Goal: Task Accomplishment & Management: Complete application form

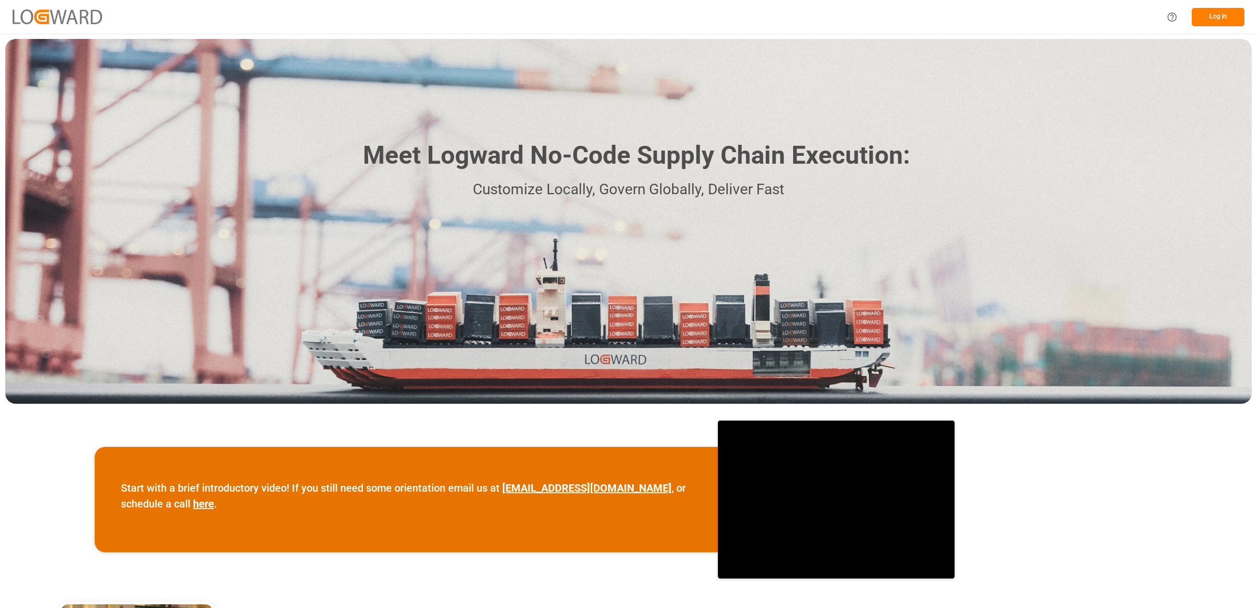
click at [1214, 15] on button "Log In" at bounding box center [1218, 17] width 53 height 18
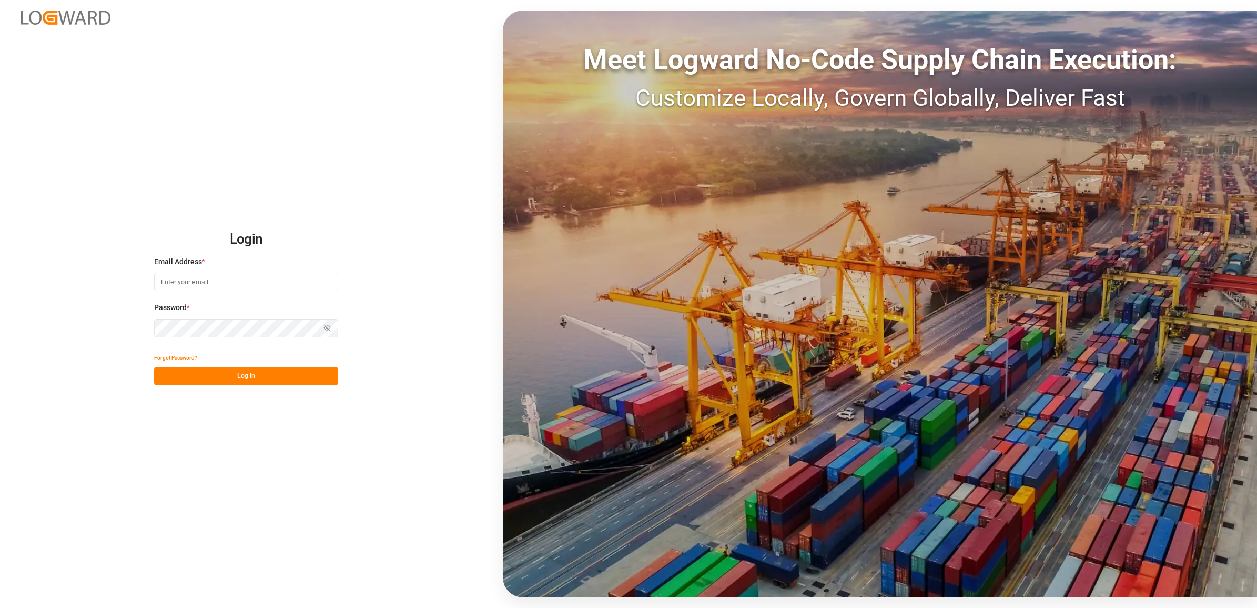
click at [216, 279] on input at bounding box center [246, 282] width 184 height 18
type input "jennifer.shi@jamindustries.com"
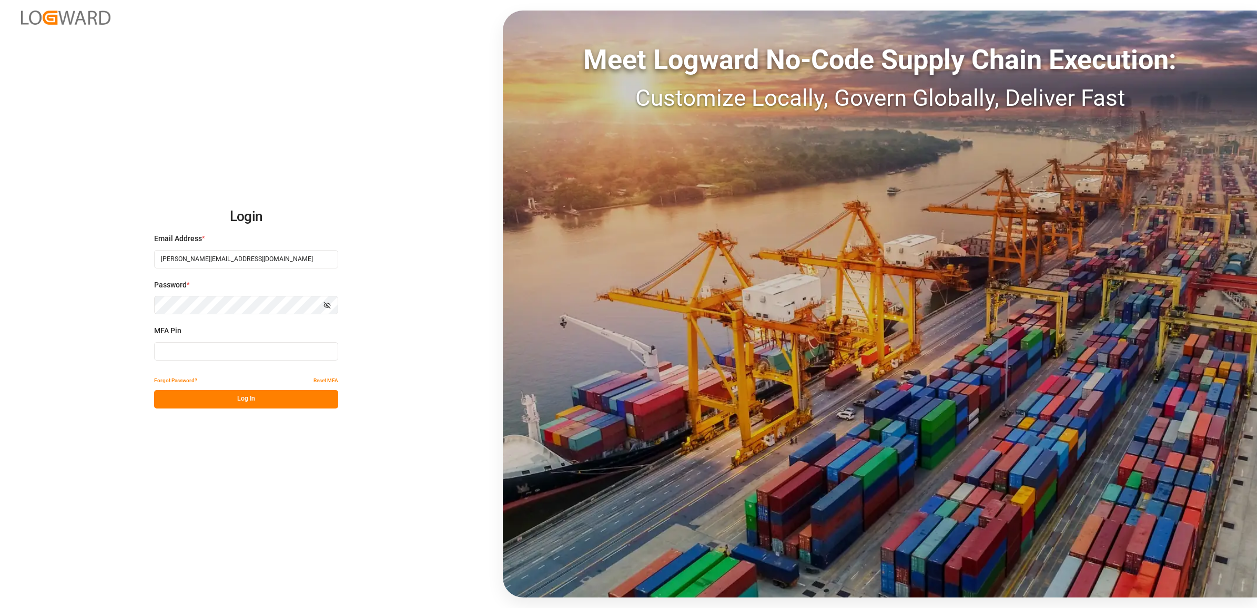
click at [181, 351] on input at bounding box center [246, 351] width 184 height 18
type input "496697"
click at [214, 397] on button "Log In" at bounding box center [246, 399] width 184 height 18
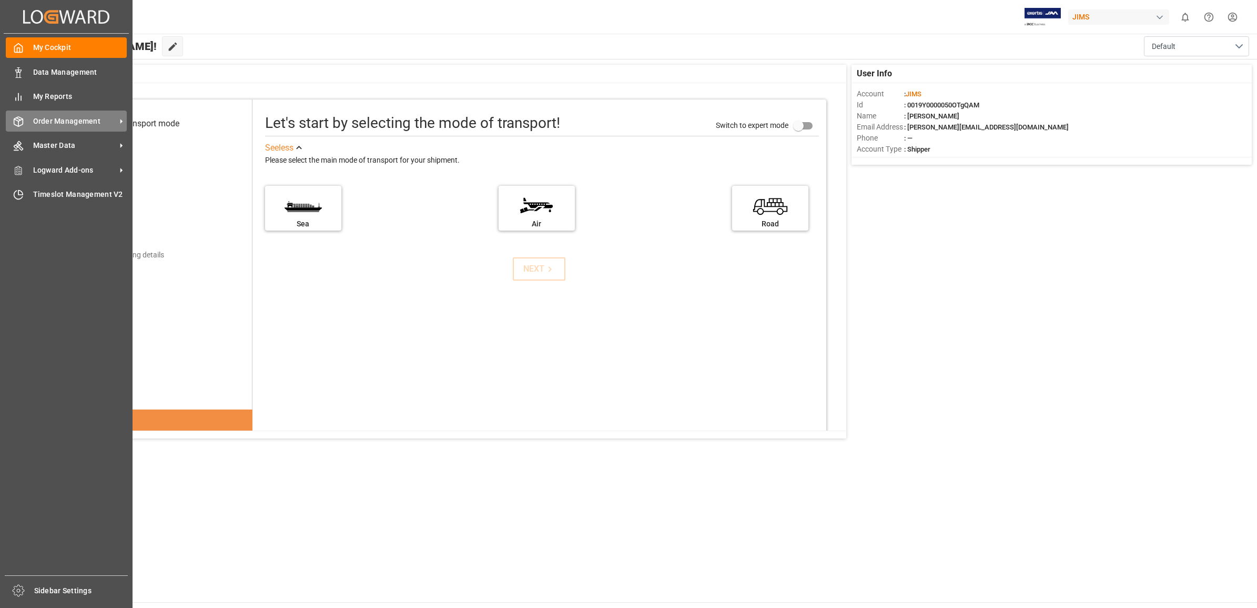
click at [73, 117] on span "Order Management" at bounding box center [74, 121] width 83 height 11
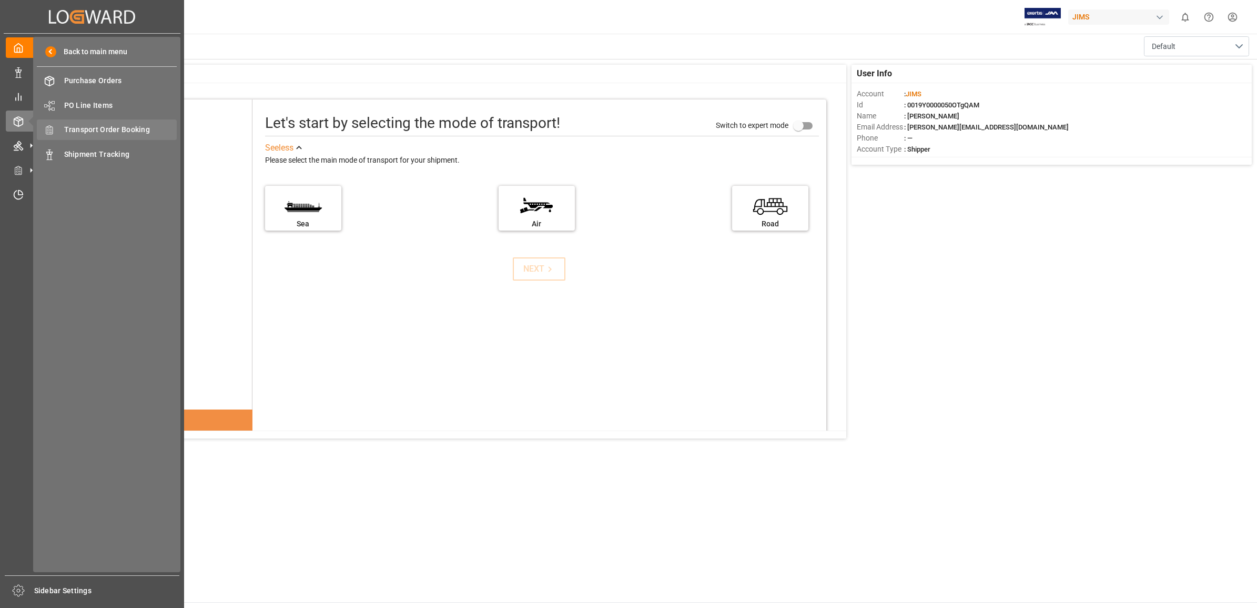
click at [110, 125] on span "Transport Order Booking" at bounding box center [120, 129] width 113 height 11
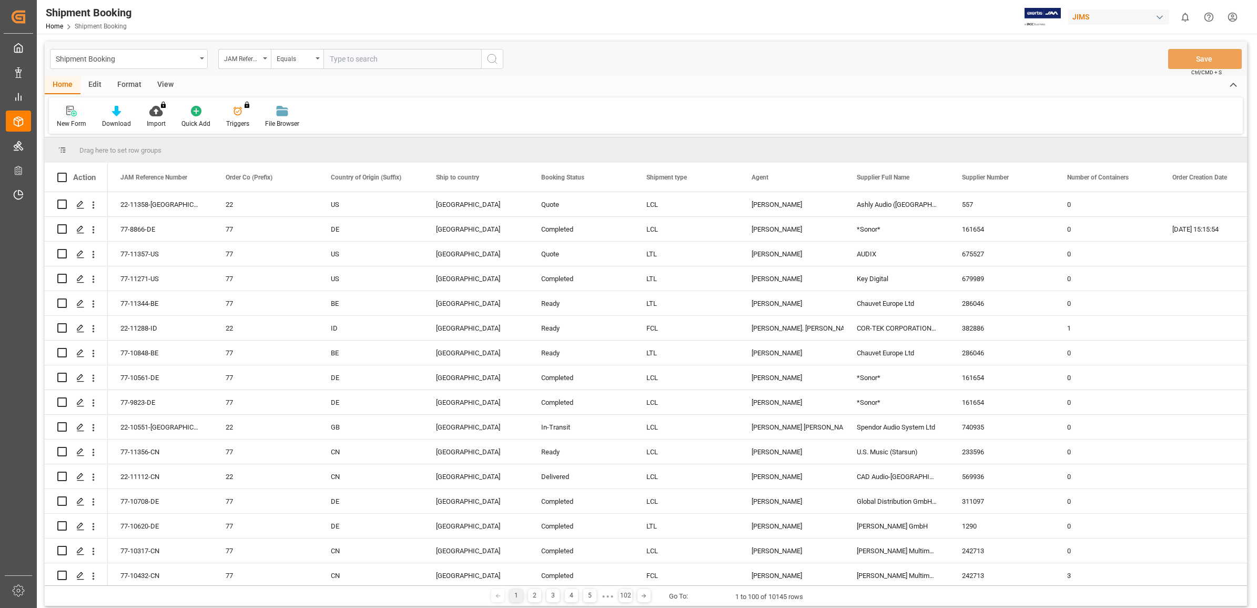
click at [74, 112] on icon at bounding box center [71, 111] width 11 height 11
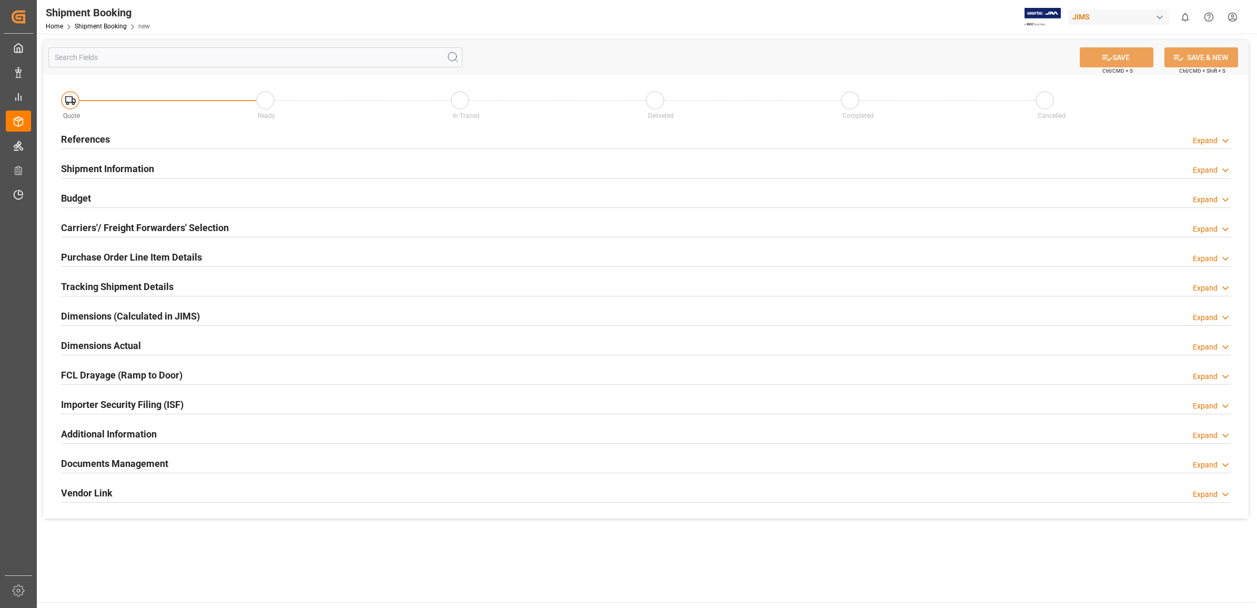
click at [77, 138] on h2 "References" at bounding box center [85, 139] width 49 height 14
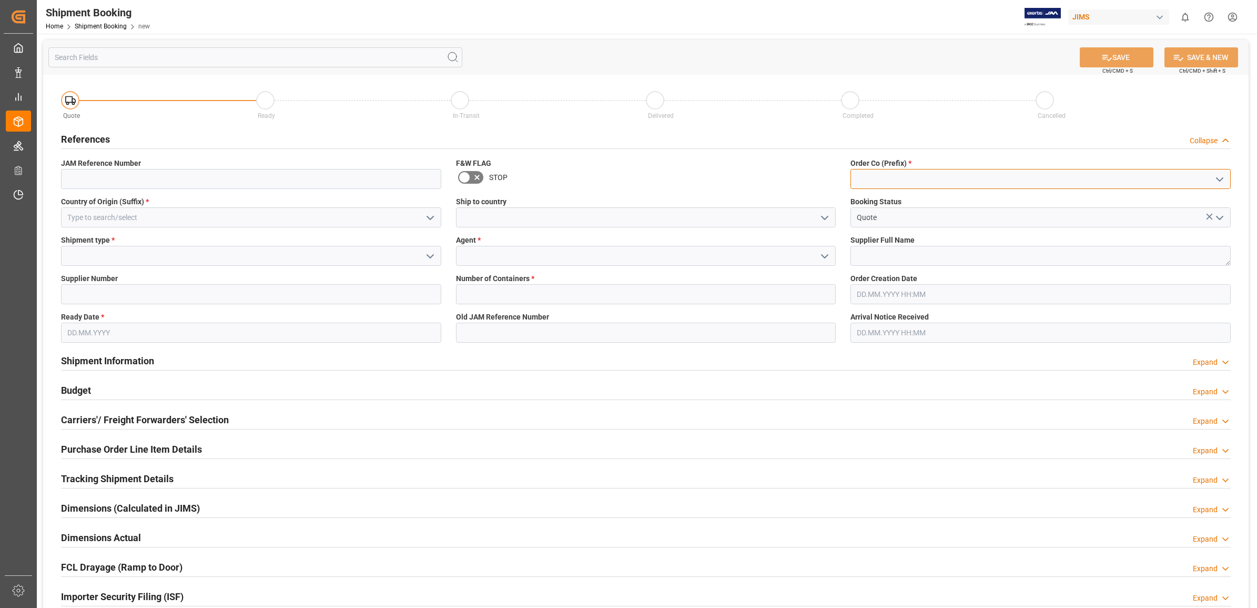
click at [1210, 178] on input at bounding box center [1041, 179] width 380 height 20
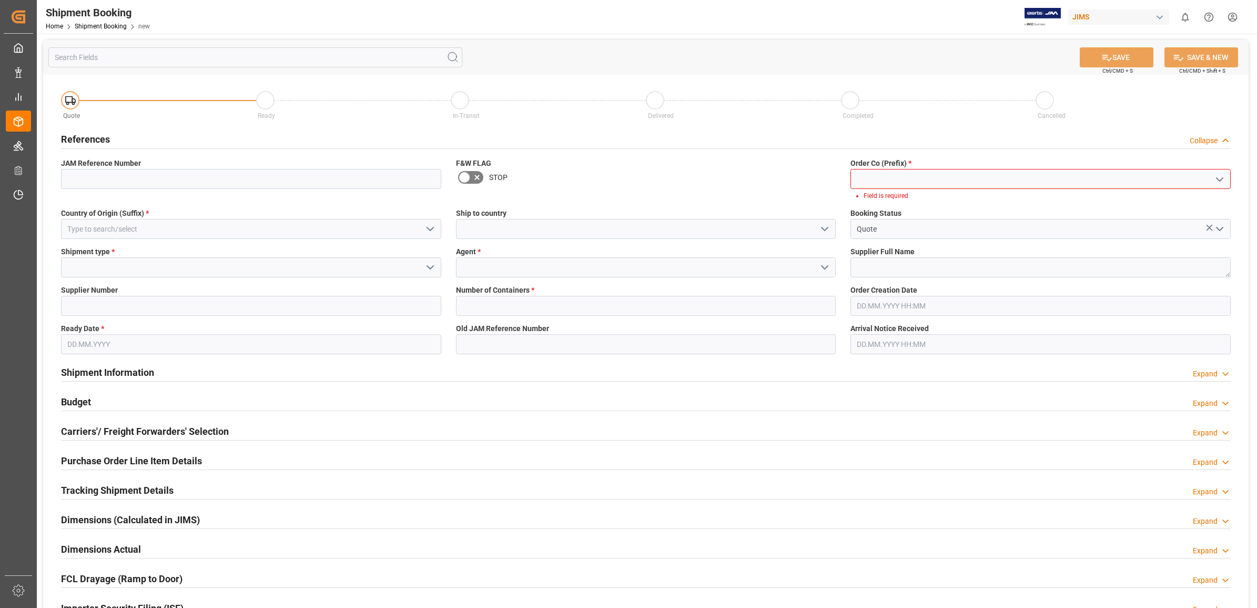
click at [1223, 176] on icon "open menu" at bounding box center [1220, 179] width 13 height 13
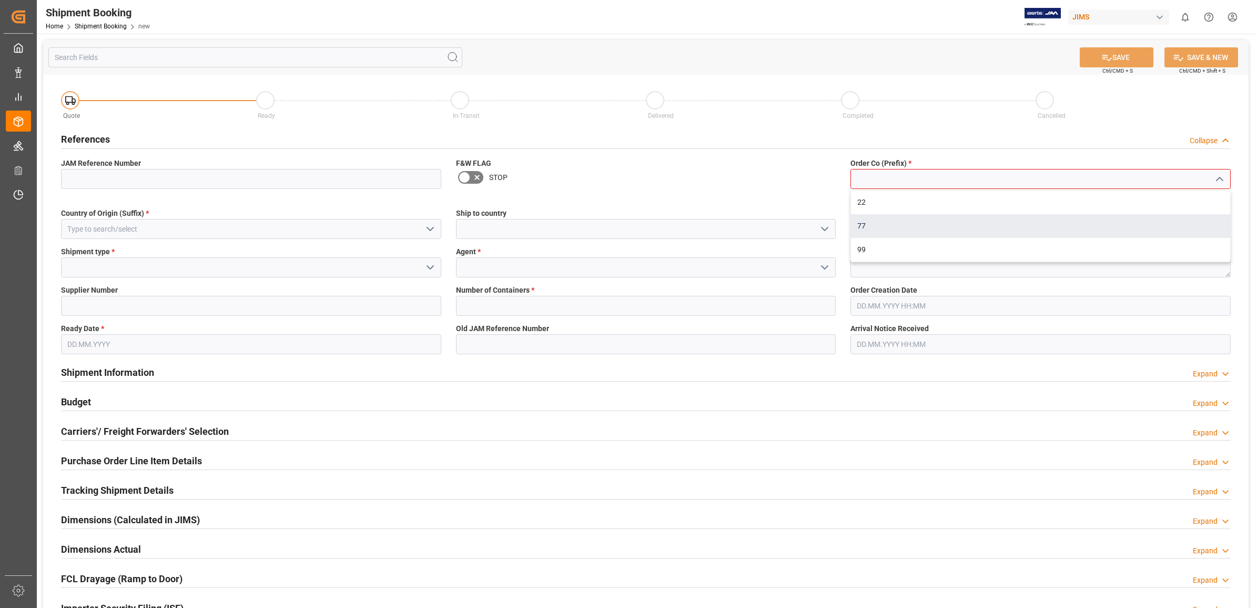
click at [863, 225] on div "77" at bounding box center [1040, 226] width 379 height 24
type input "77"
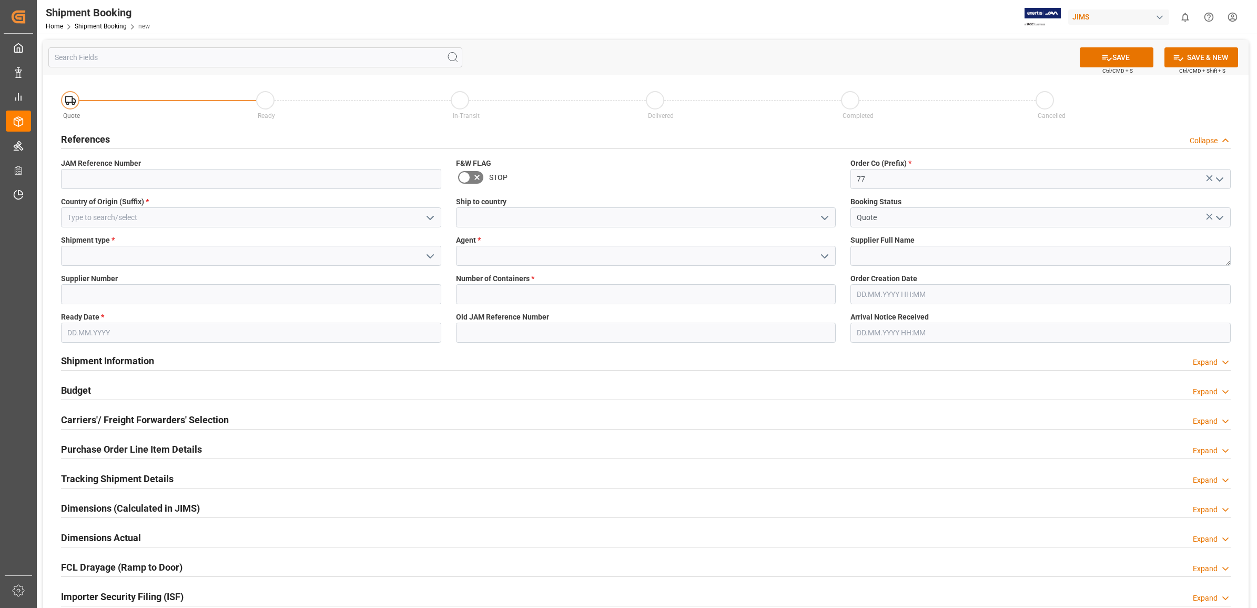
click at [822, 216] on polyline "open menu" at bounding box center [825, 217] width 6 height 3
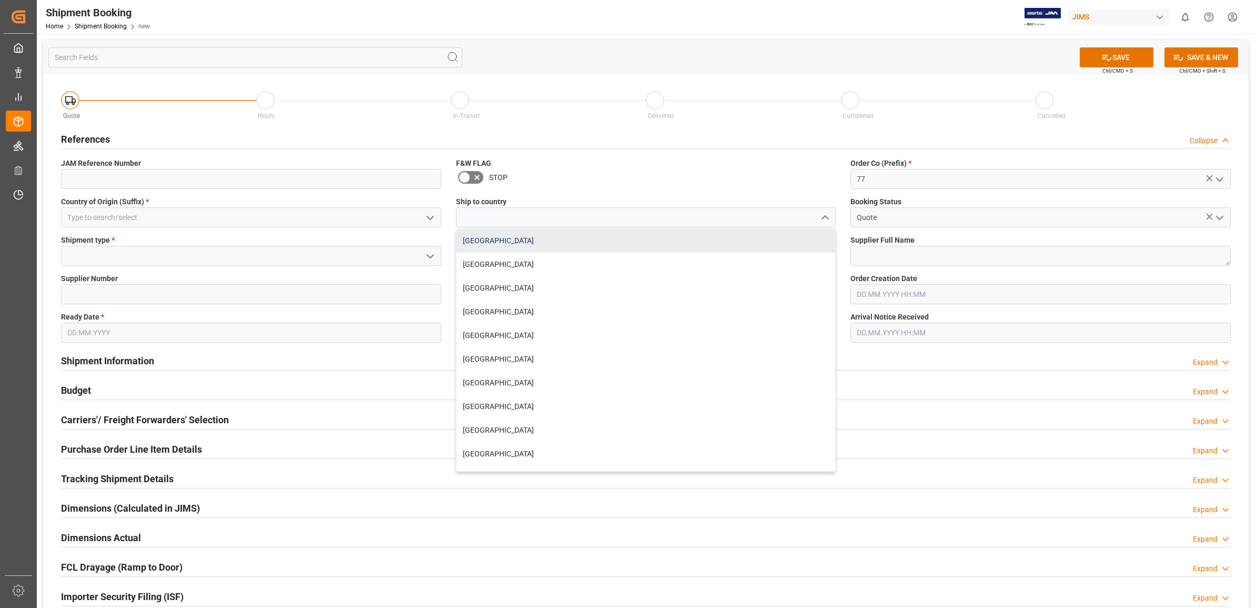
click at [525, 238] on div "[GEOGRAPHIC_DATA]" at bounding box center [646, 241] width 379 height 24
type input "[GEOGRAPHIC_DATA]"
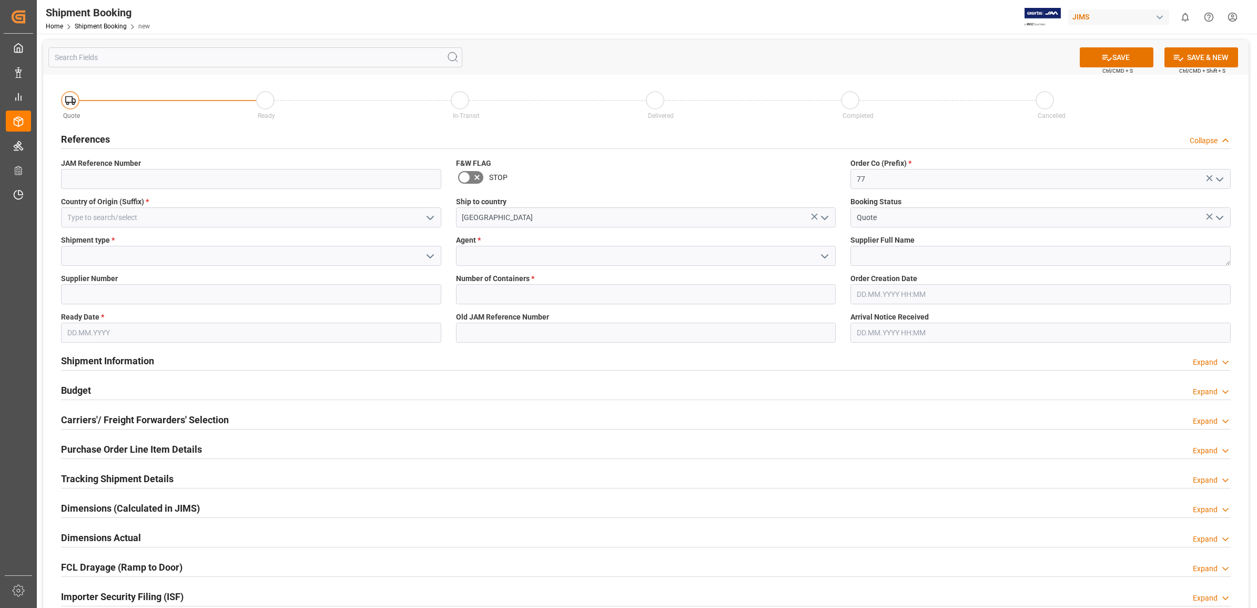
click at [822, 258] on icon "open menu" at bounding box center [825, 256] width 13 height 13
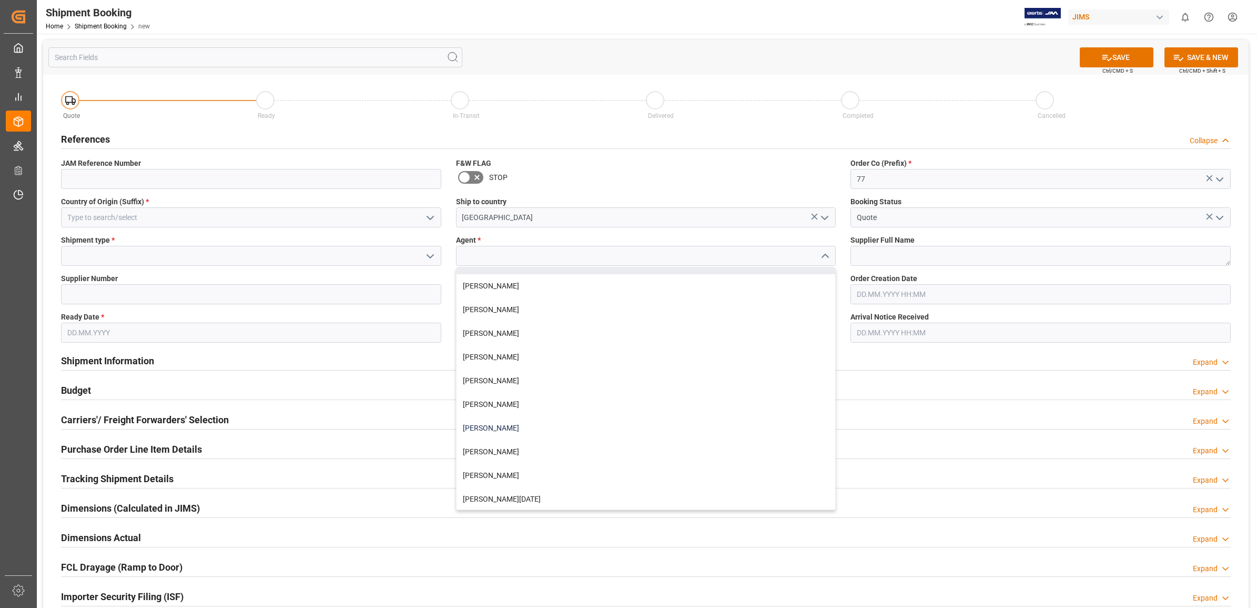
scroll to position [421, 0]
click at [533, 402] on div "[PERSON_NAME]" at bounding box center [646, 403] width 379 height 24
type input "[PERSON_NAME]"
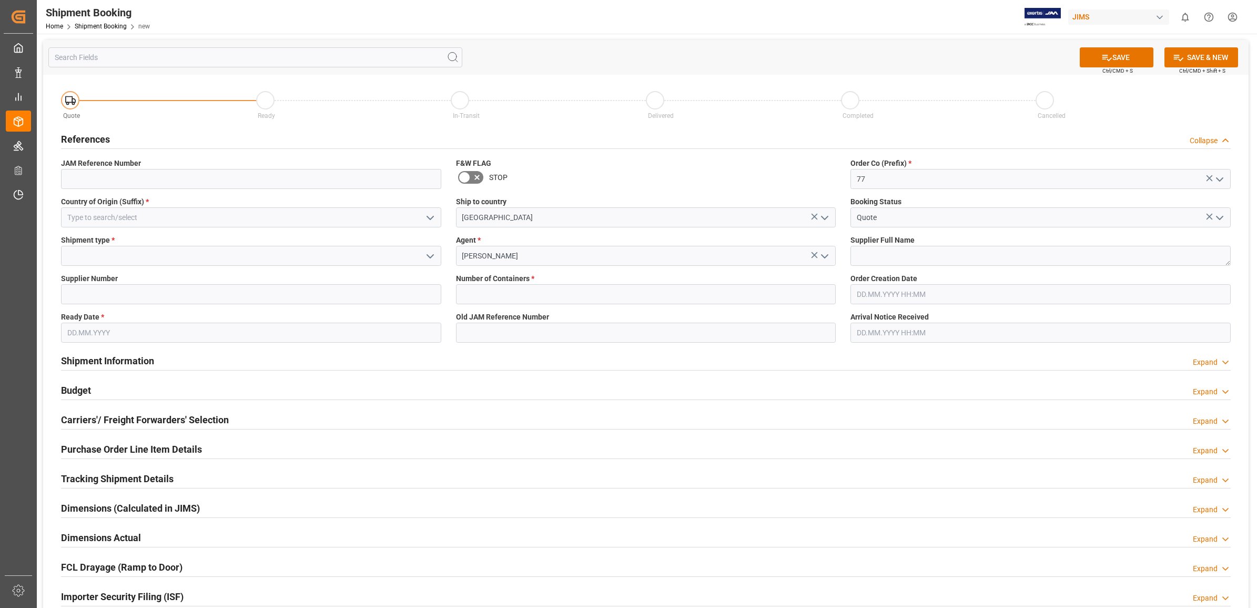
click at [424, 214] on icon "open menu" at bounding box center [430, 217] width 13 height 13
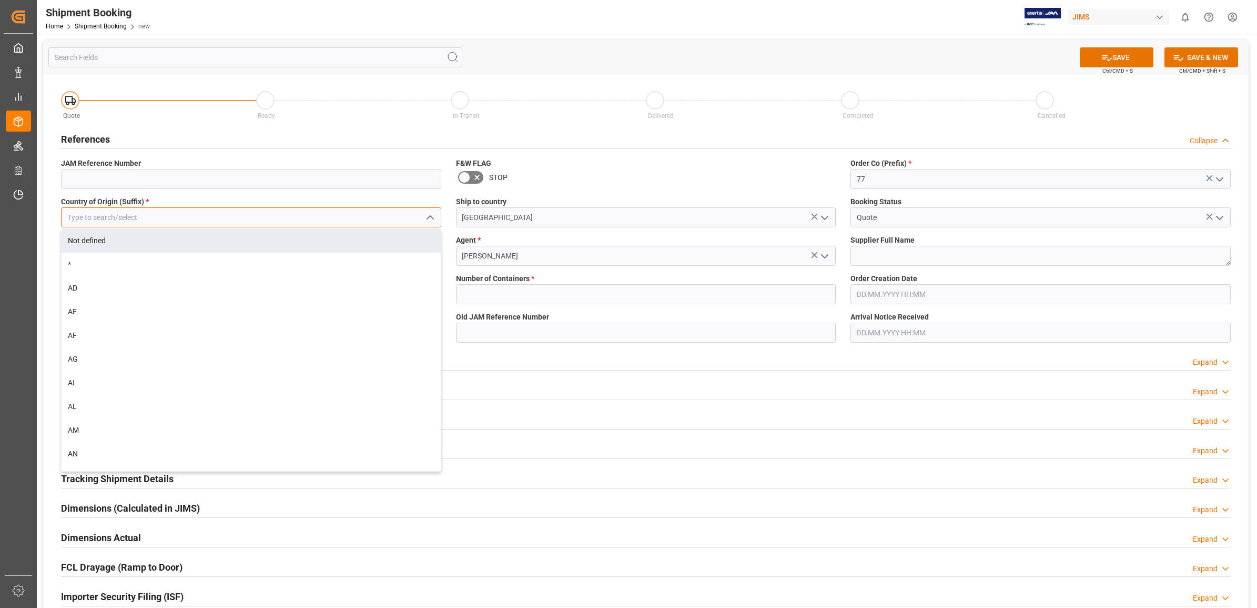
click at [157, 221] on input at bounding box center [251, 217] width 380 height 20
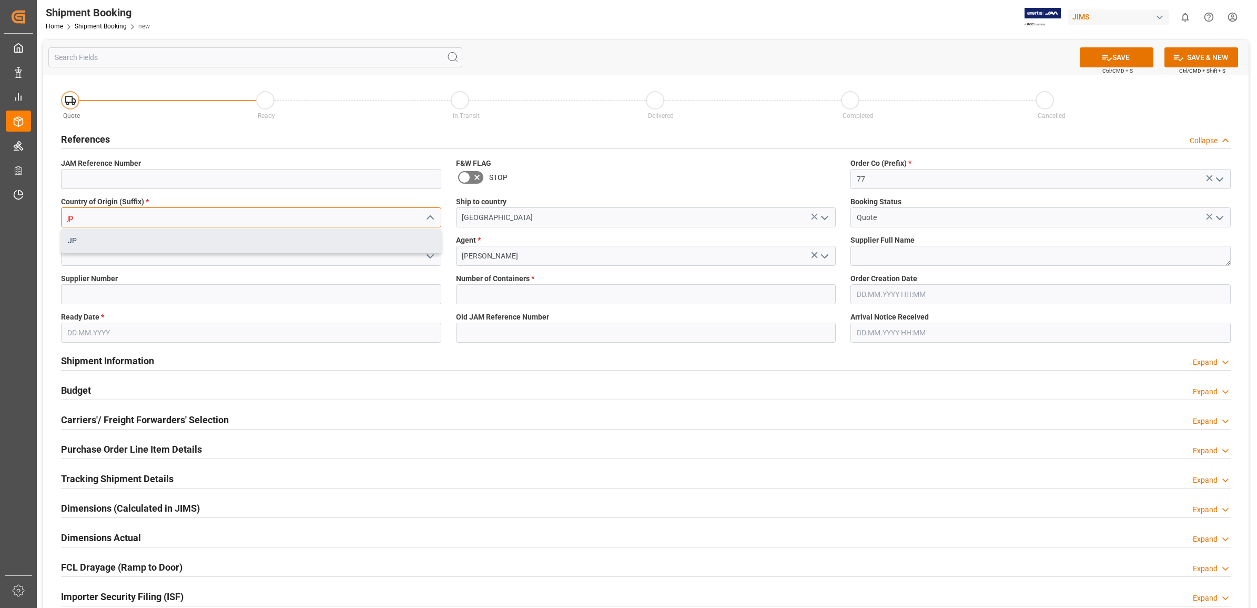
click at [119, 240] on div "JP" at bounding box center [251, 241] width 379 height 24
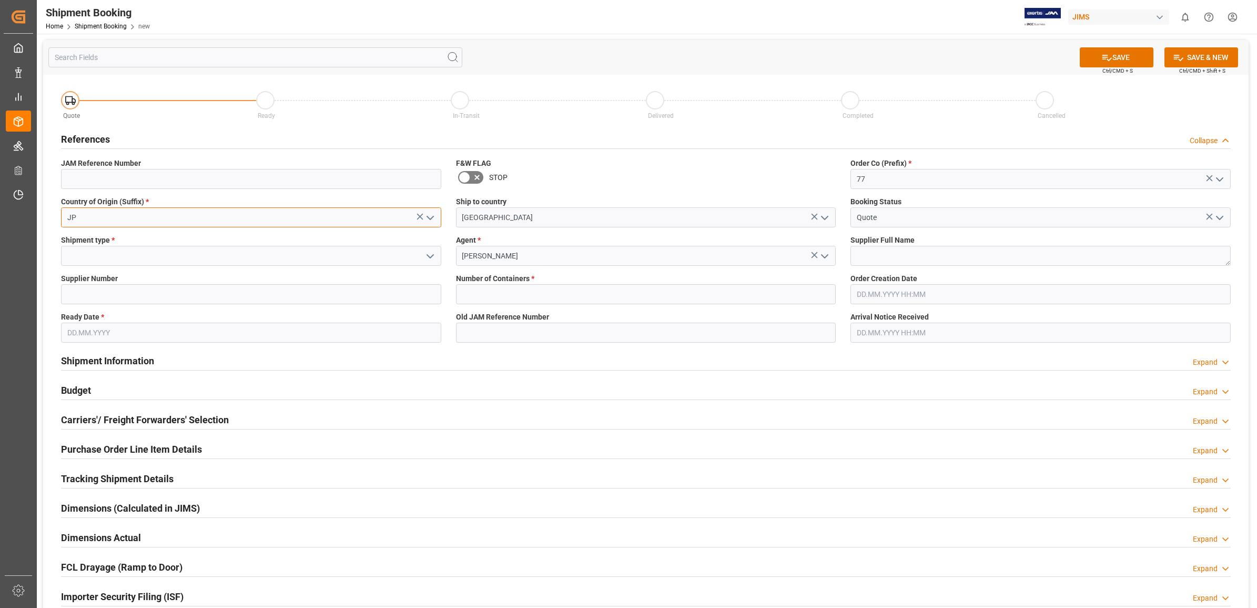
type input "JP"
click at [124, 256] on input at bounding box center [251, 256] width 380 height 20
click at [428, 257] on icon "open menu" at bounding box center [430, 256] width 13 height 13
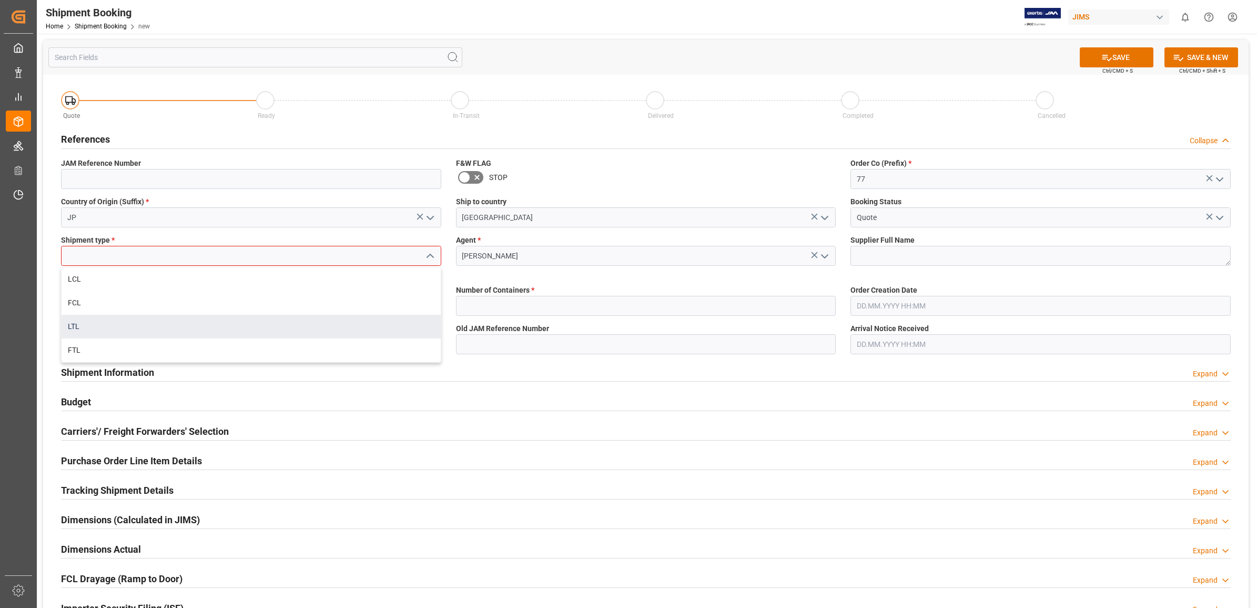
click at [116, 325] on div "LTL" at bounding box center [251, 327] width 379 height 24
type input "LTL"
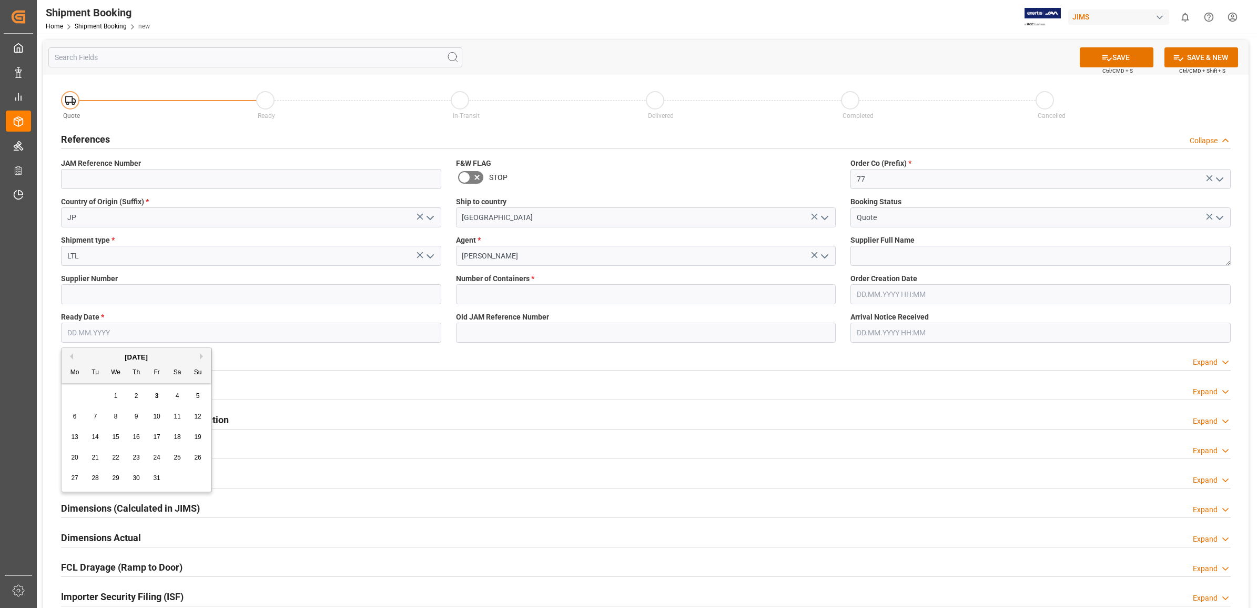
click at [145, 332] on input "text" at bounding box center [251, 332] width 380 height 20
drag, startPoint x: 125, startPoint y: 334, endPoint x: 35, endPoint y: 327, distance: 90.3
click at [35, 327] on div "Created by potrace 1.15, written by Peter Selinger 2001-2017 Created by potrace…" at bounding box center [628, 304] width 1257 height 608
type input "0"
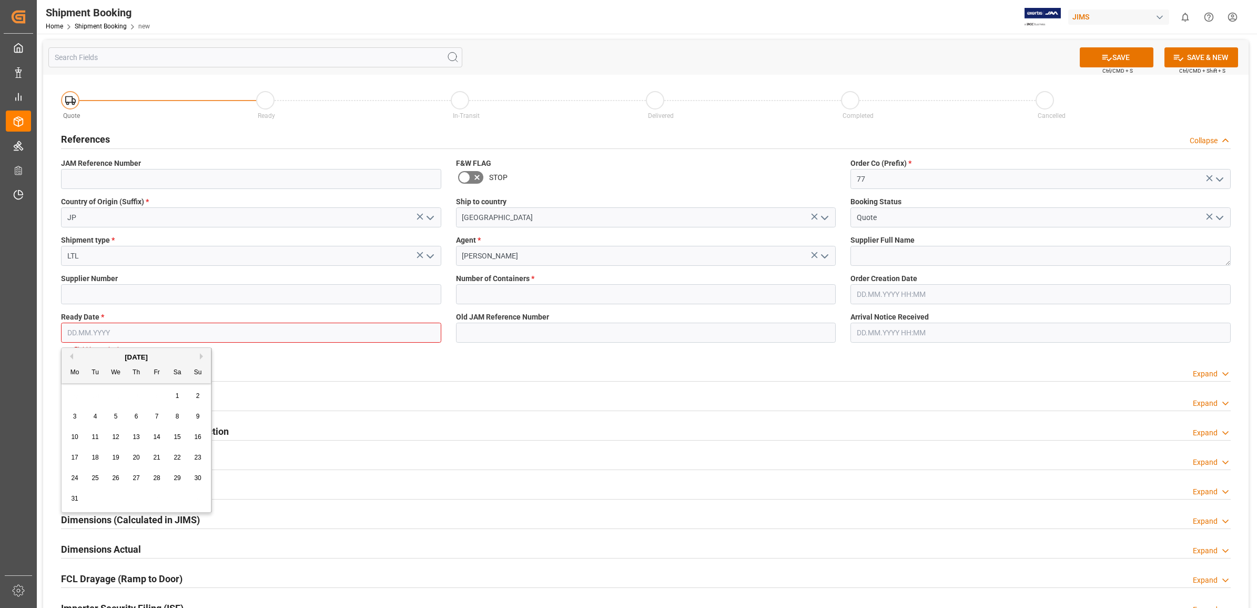
type input "3"
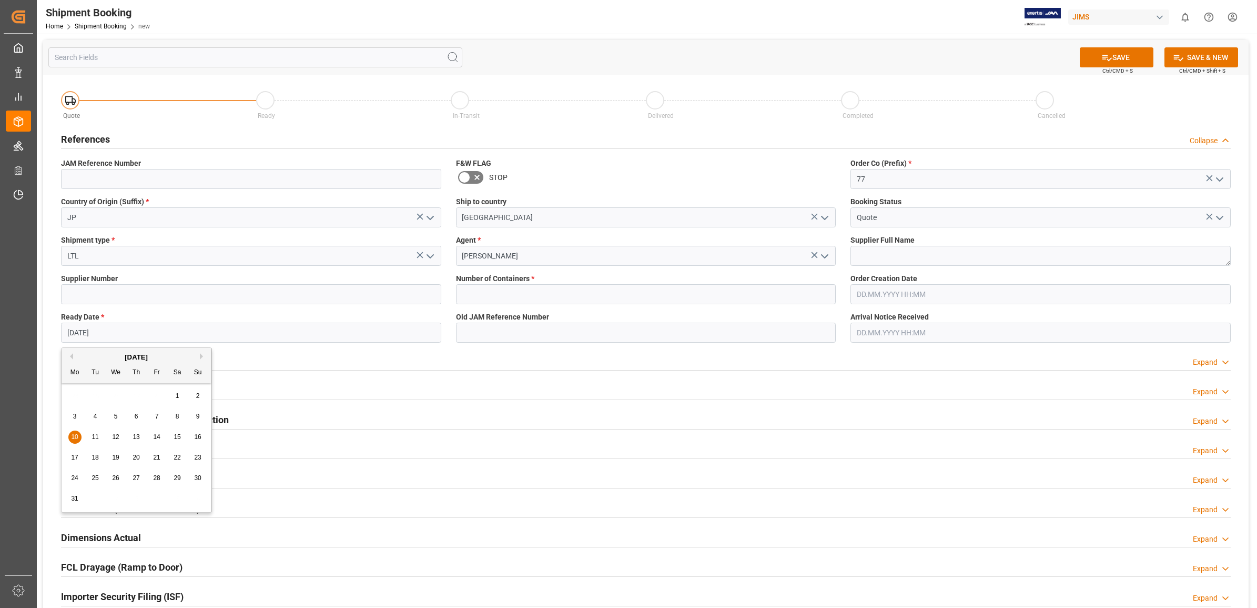
click at [197, 357] on div "March 2025" at bounding box center [136, 357] width 149 height 11
click at [201, 356] on button "Next Month" at bounding box center [203, 356] width 6 height 6
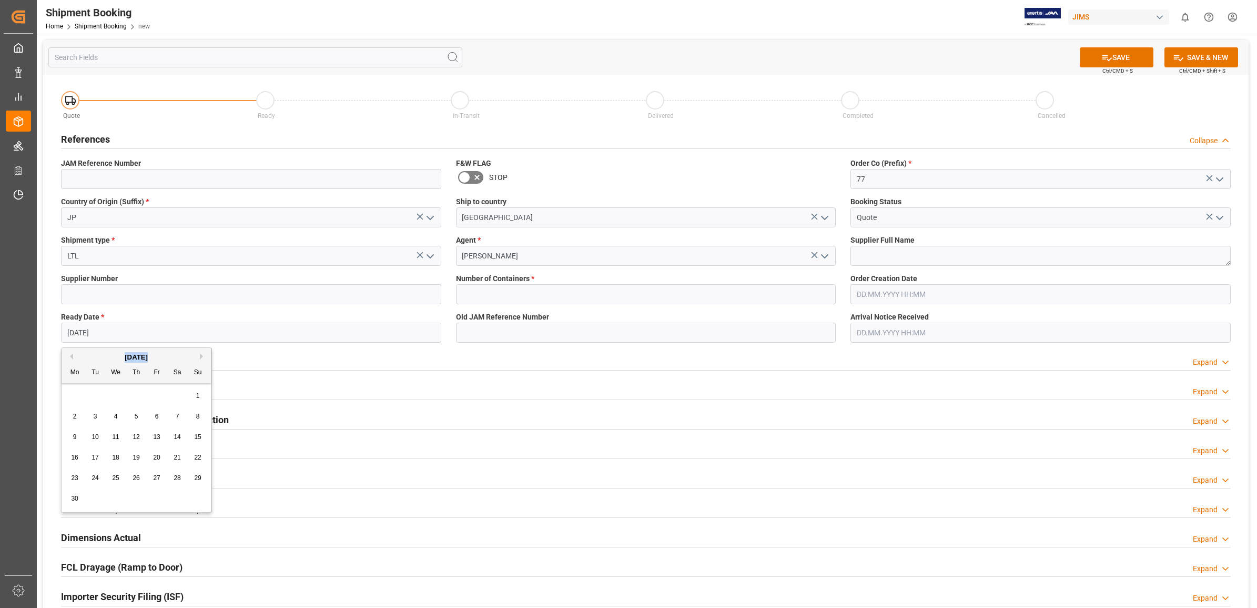
click at [201, 356] on button "Next Month" at bounding box center [203, 356] width 6 height 6
click at [200, 356] on button "Next Month" at bounding box center [203, 356] width 6 height 6
click at [200, 354] on button "Next Month" at bounding box center [203, 356] width 6 height 6
click at [156, 397] on span "3" at bounding box center [157, 395] width 4 height 7
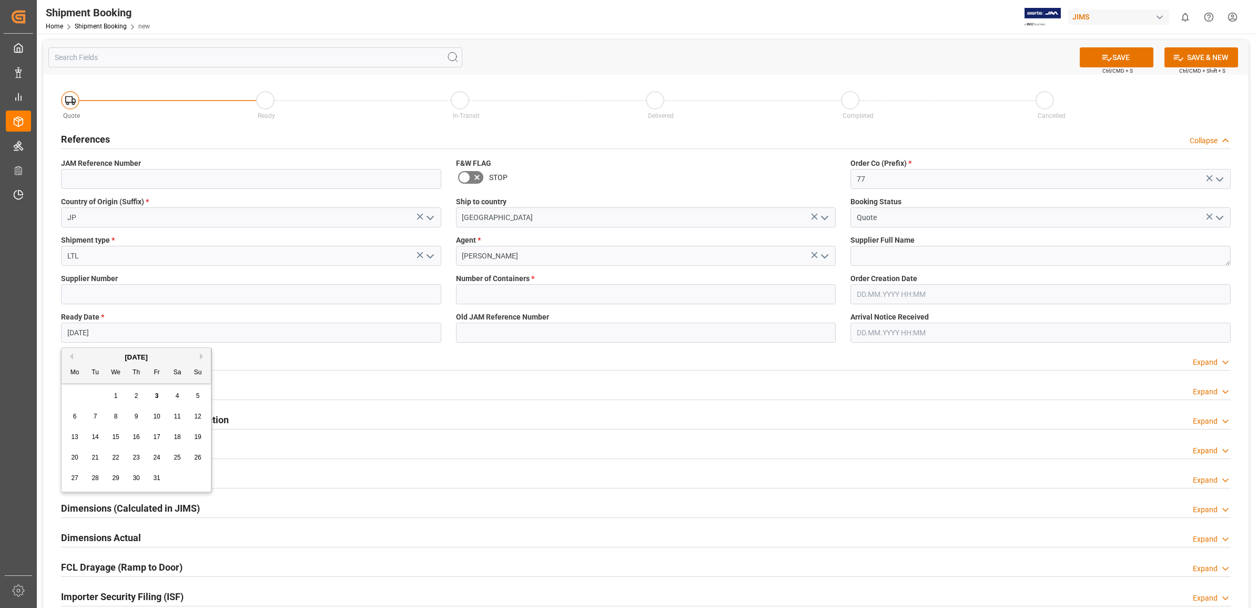
type input "[DATE]"
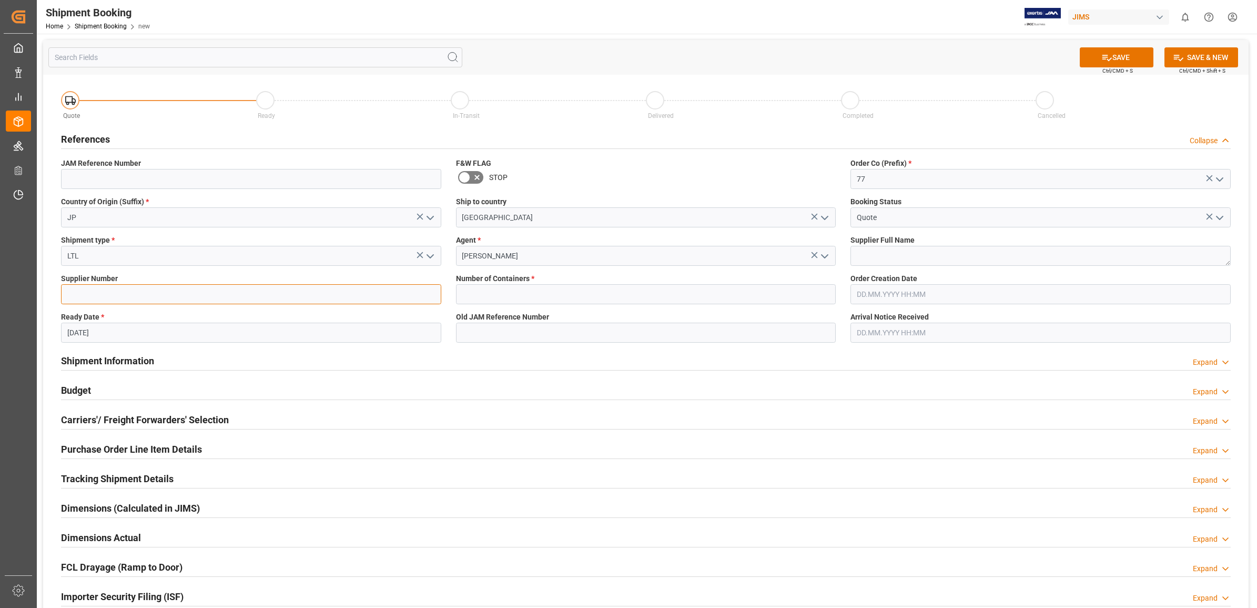
click at [193, 295] on input at bounding box center [251, 294] width 380 height 20
type input "427658"
click at [712, 356] on div "Shipment Information Expand" at bounding box center [646, 360] width 1170 height 20
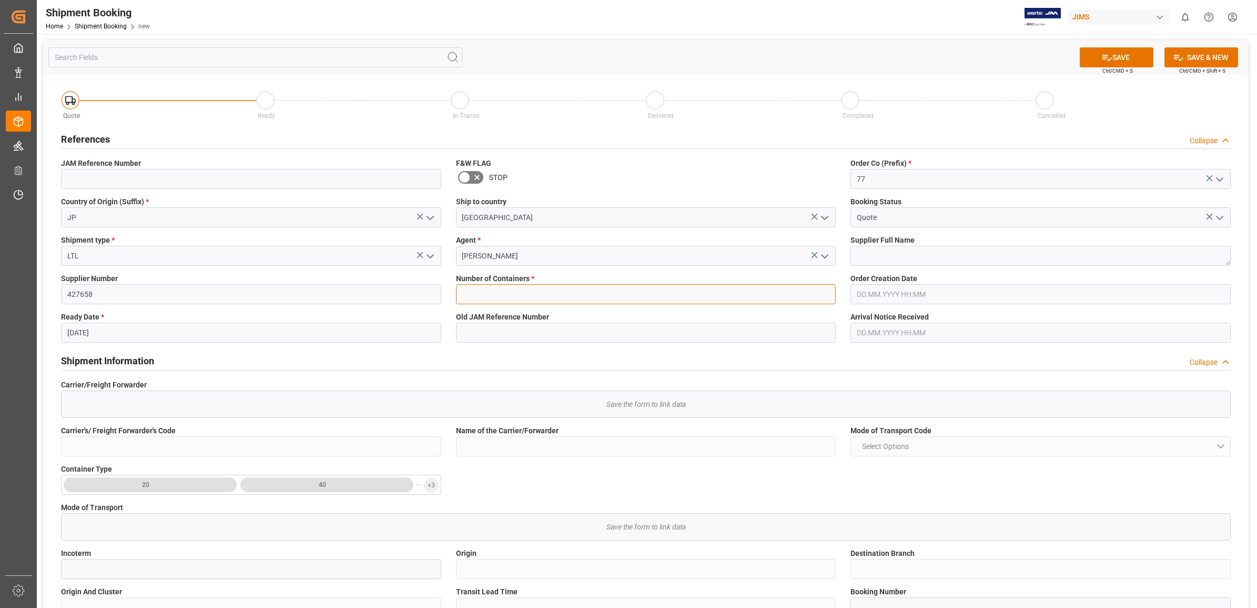
click at [629, 285] on input "text" at bounding box center [646, 294] width 380 height 20
type input "0"
click at [877, 259] on textarea at bounding box center [1041, 256] width 380 height 20
type textarea "T"
type textarea "t"
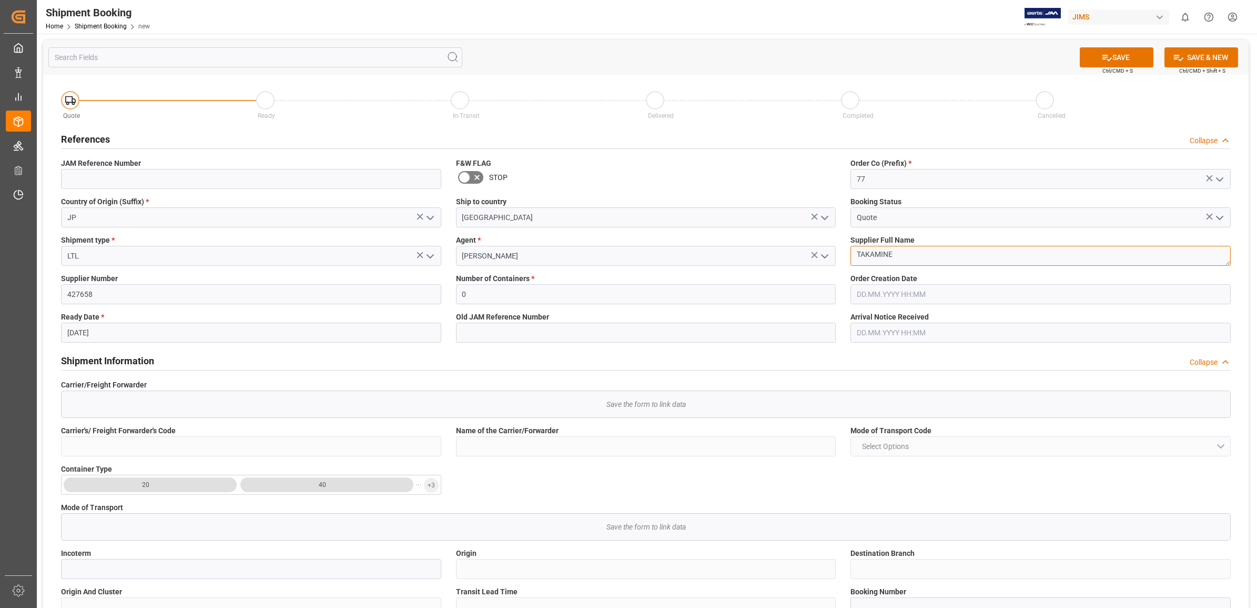
type textarea "TAKAMINE"
click at [801, 345] on div "Old JAM Reference Number" at bounding box center [646, 327] width 395 height 38
click at [1126, 57] on button "SAVE" at bounding box center [1117, 57] width 74 height 20
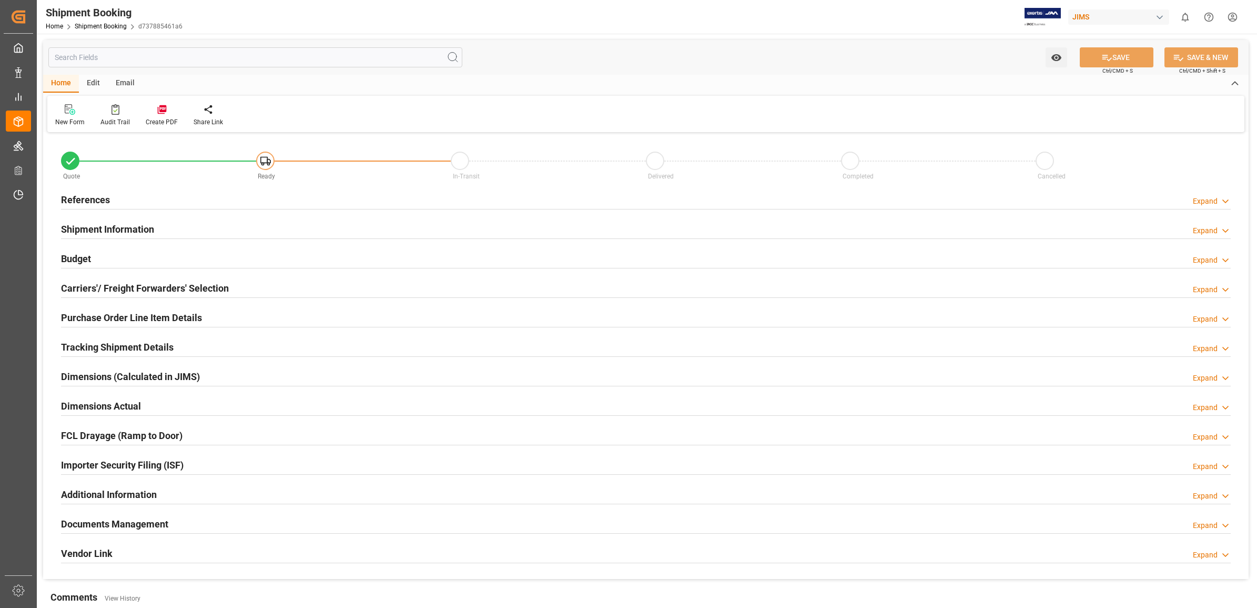
type input "0"
type input "[DATE]"
click at [97, 196] on h2 "References" at bounding box center [85, 200] width 49 height 14
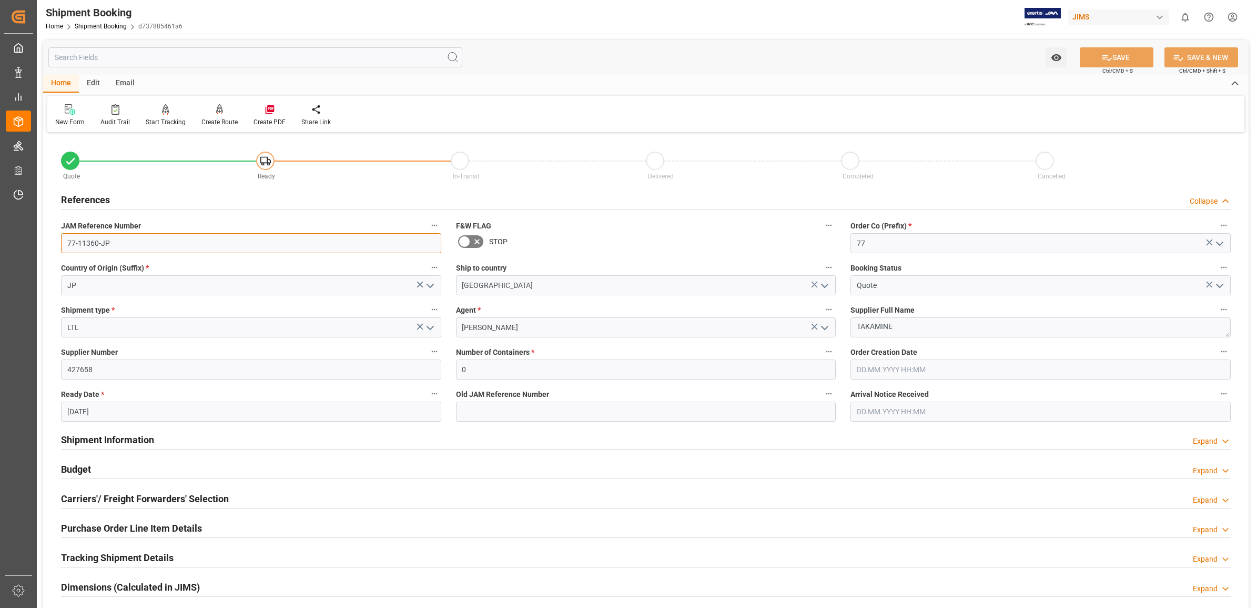
drag, startPoint x: 158, startPoint y: 244, endPoint x: 43, endPoint y: 244, distance: 114.7
click at [43, 244] on div "Quote Ready In-Transit Delivered Completed Cancelled References Collapse JAM Re…" at bounding box center [646, 462] width 1206 height 654
